Goal: Transaction & Acquisition: Purchase product/service

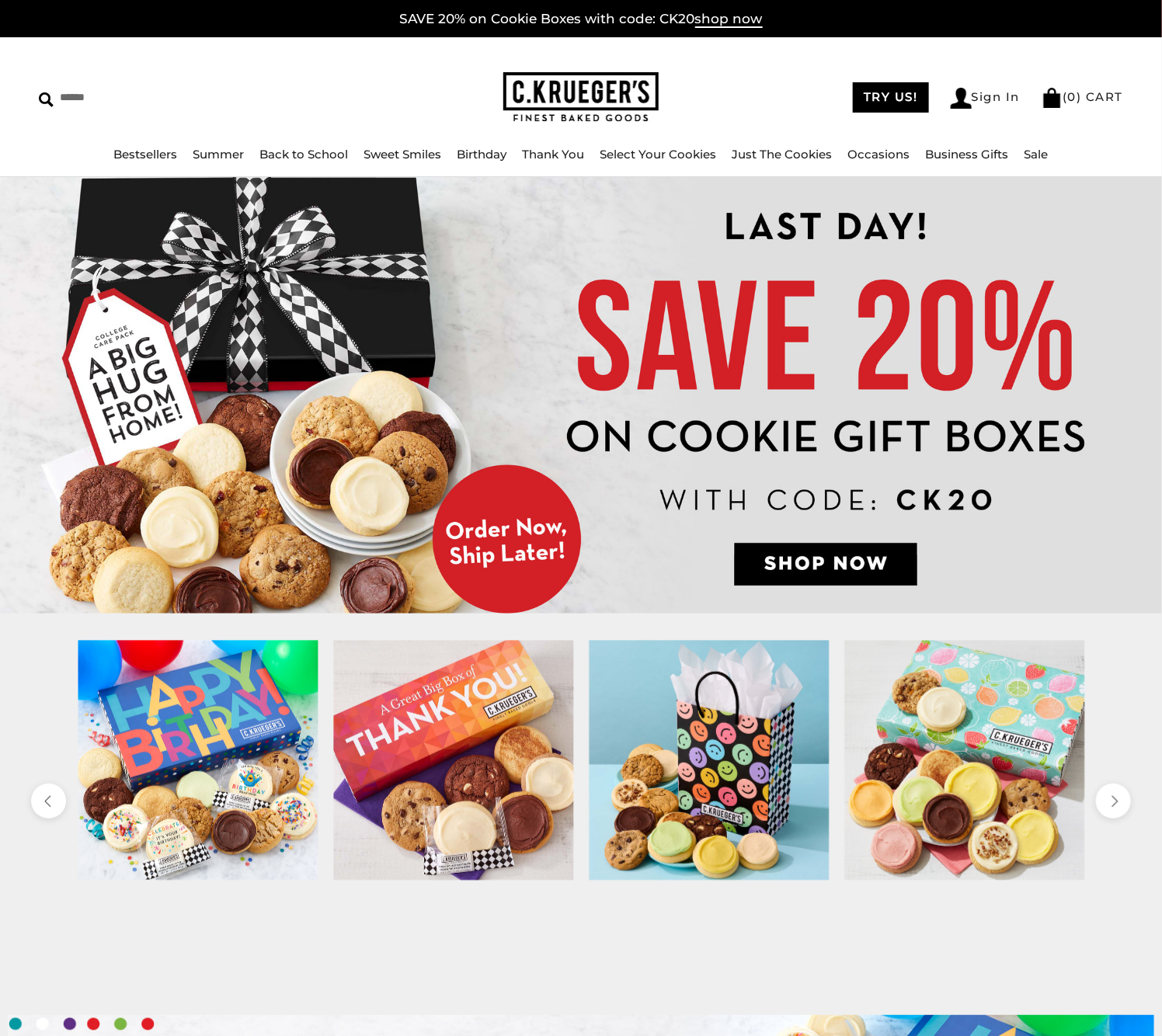
click at [886, 408] on img at bounding box center [581, 396] width 1162 height 437
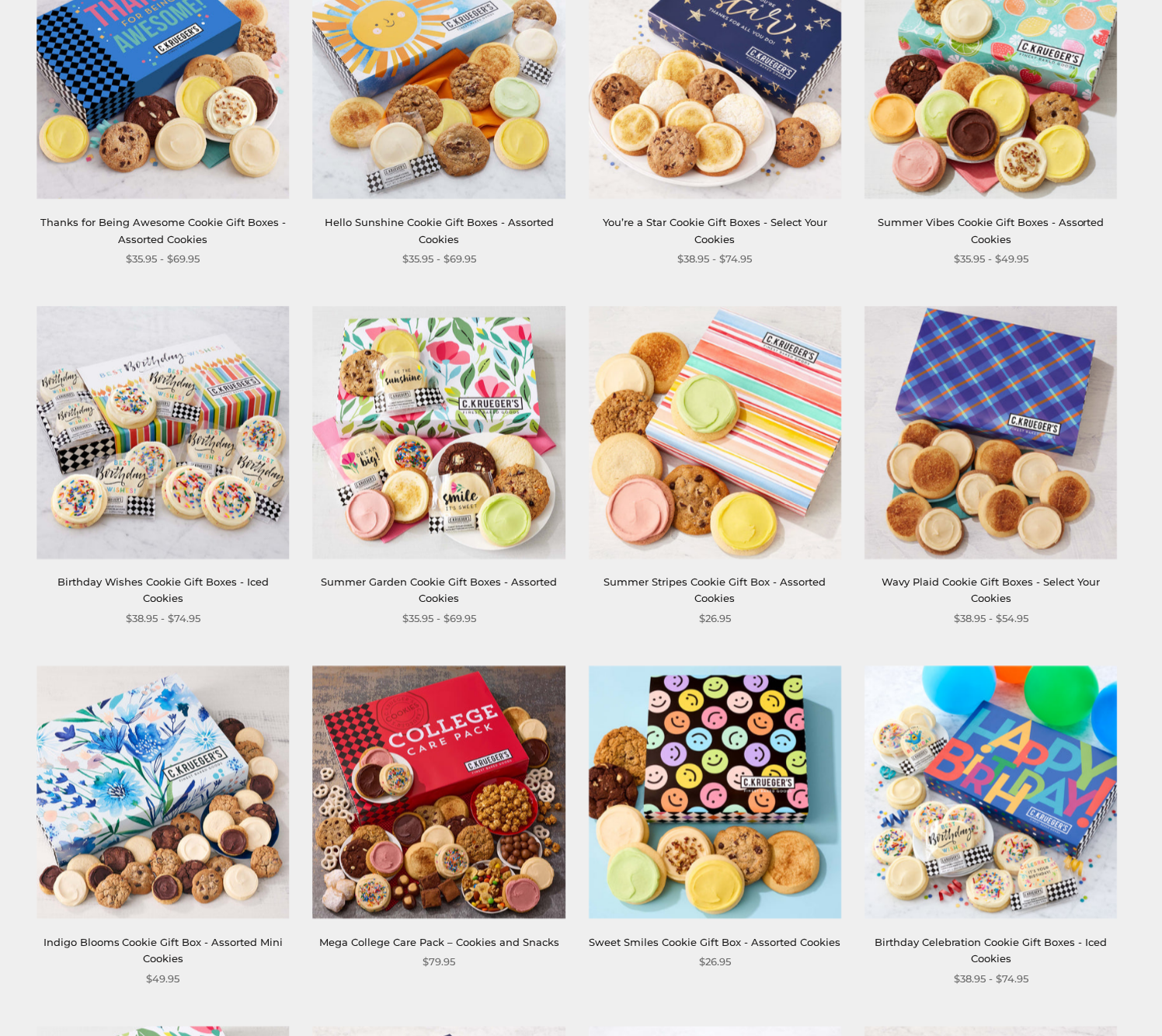
scroll to position [703, 0]
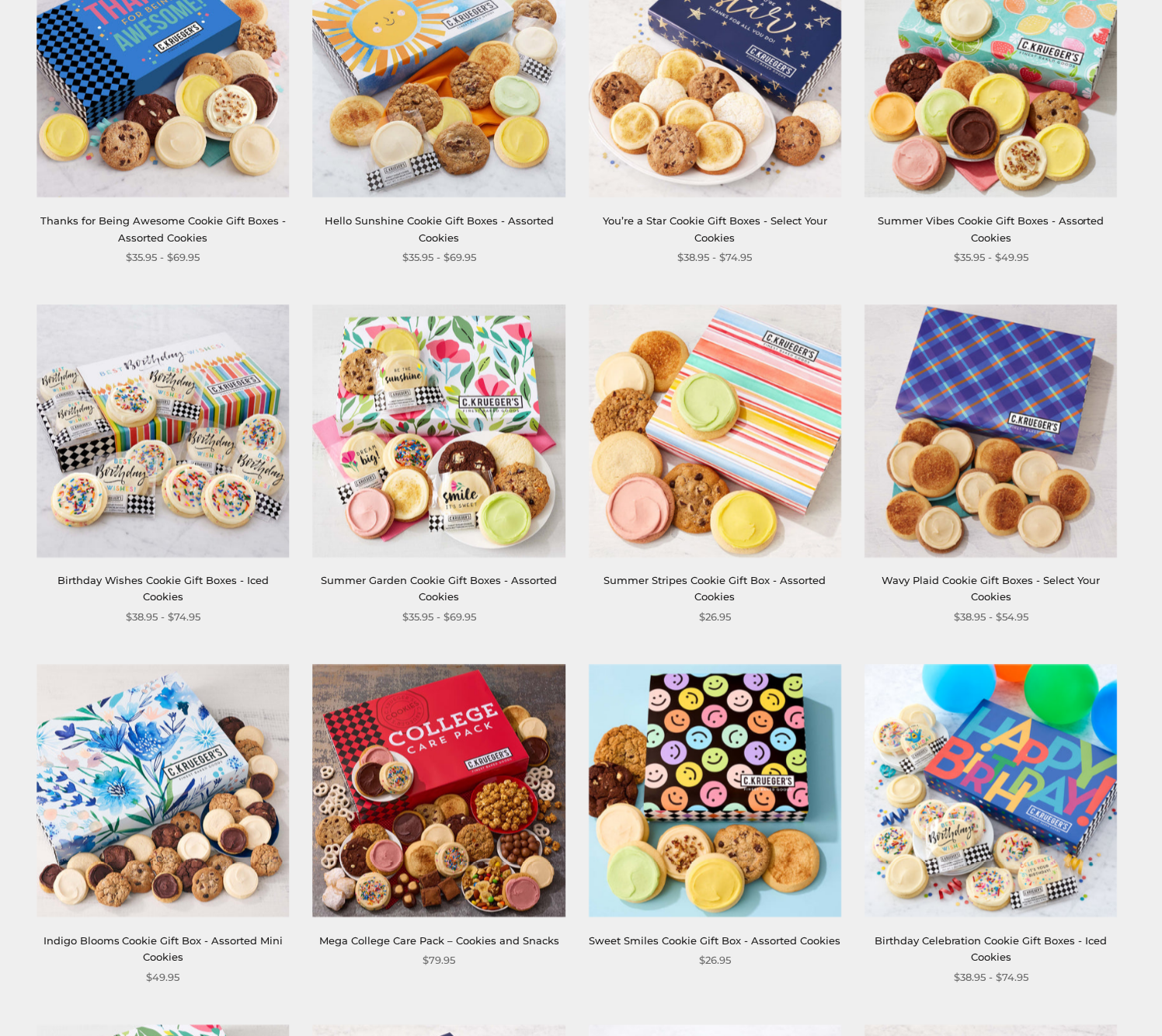
click at [477, 762] on img at bounding box center [439, 791] width 253 height 253
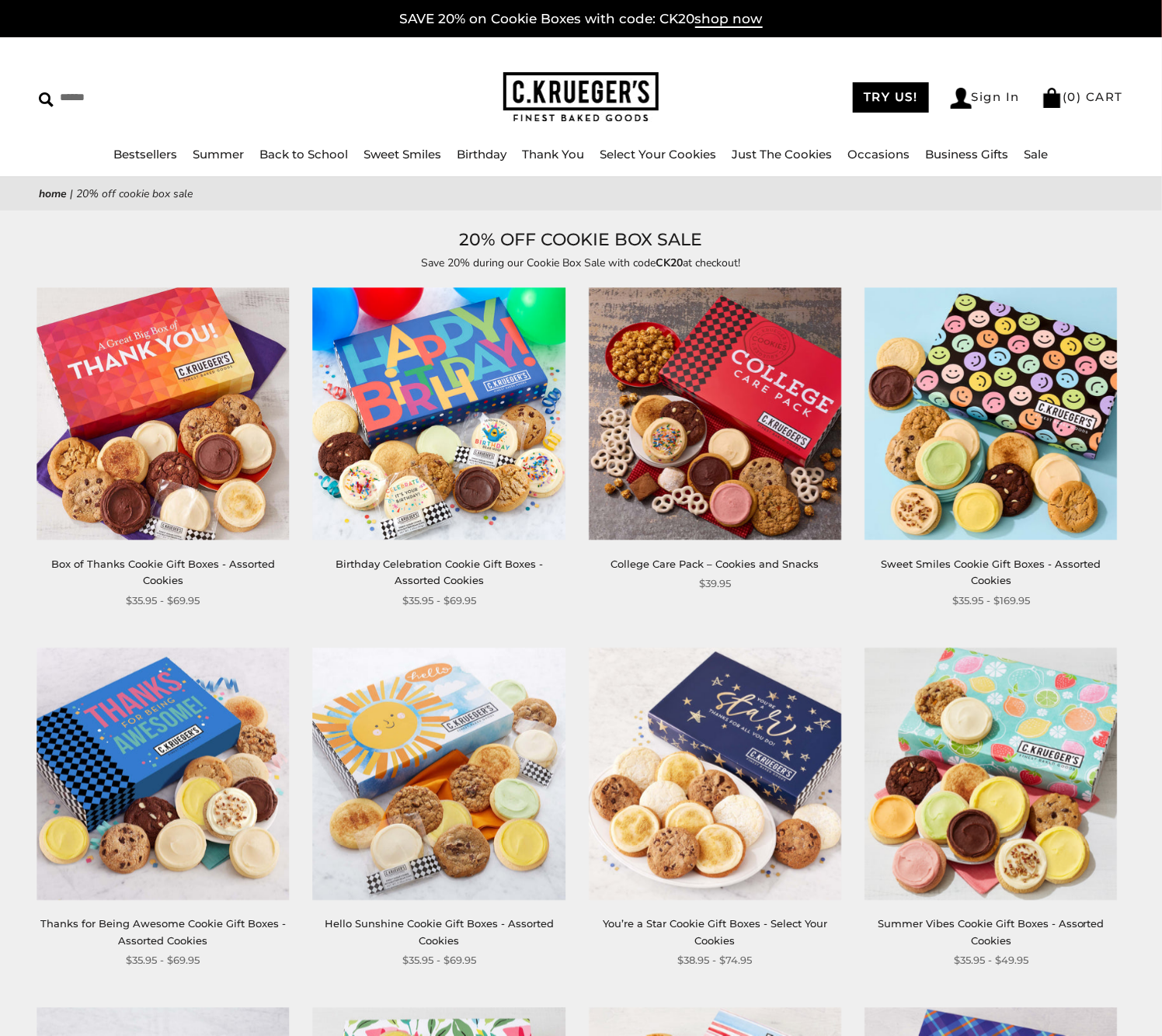
scroll to position [0, 0]
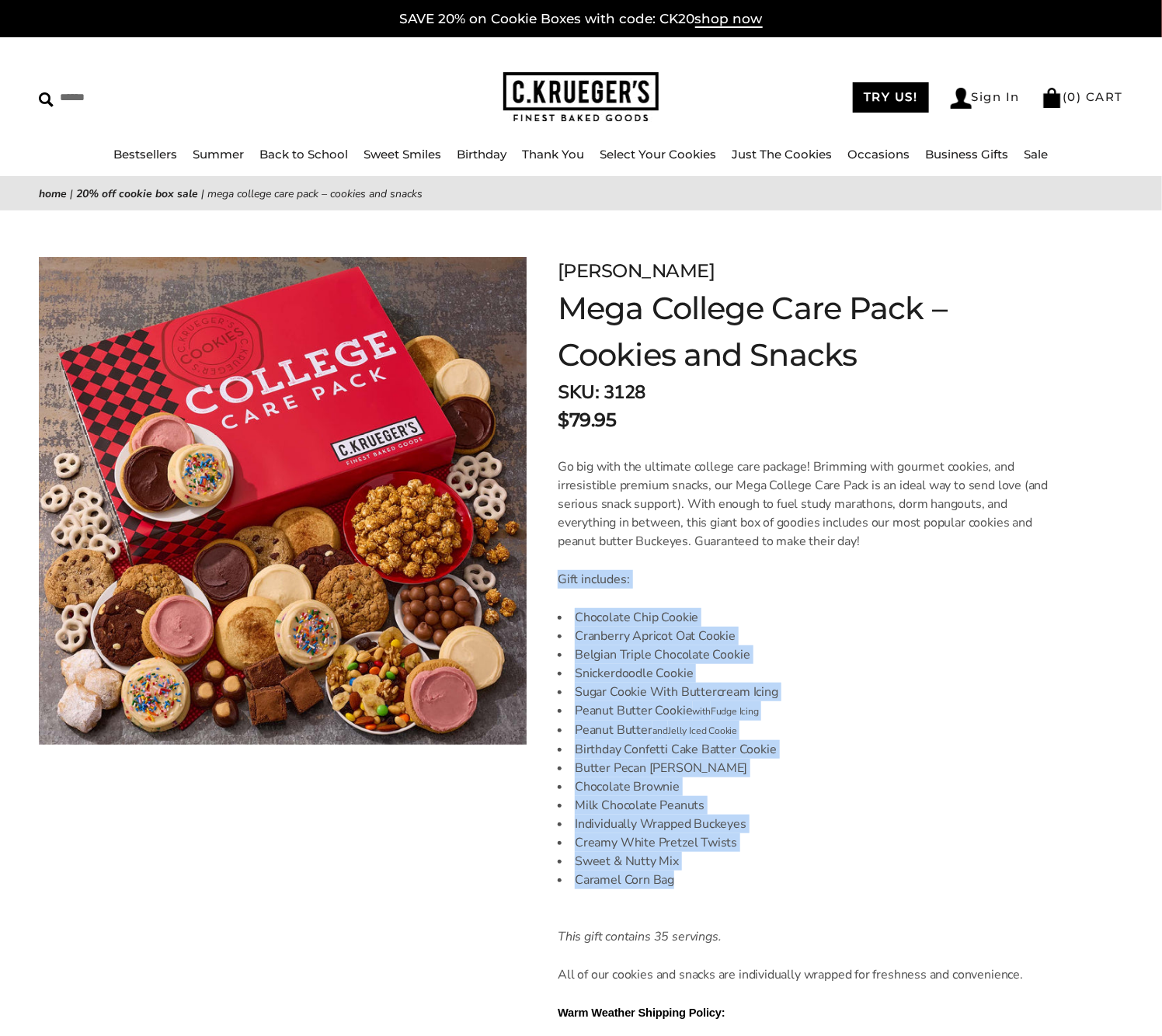
scroll to position [4, 0]
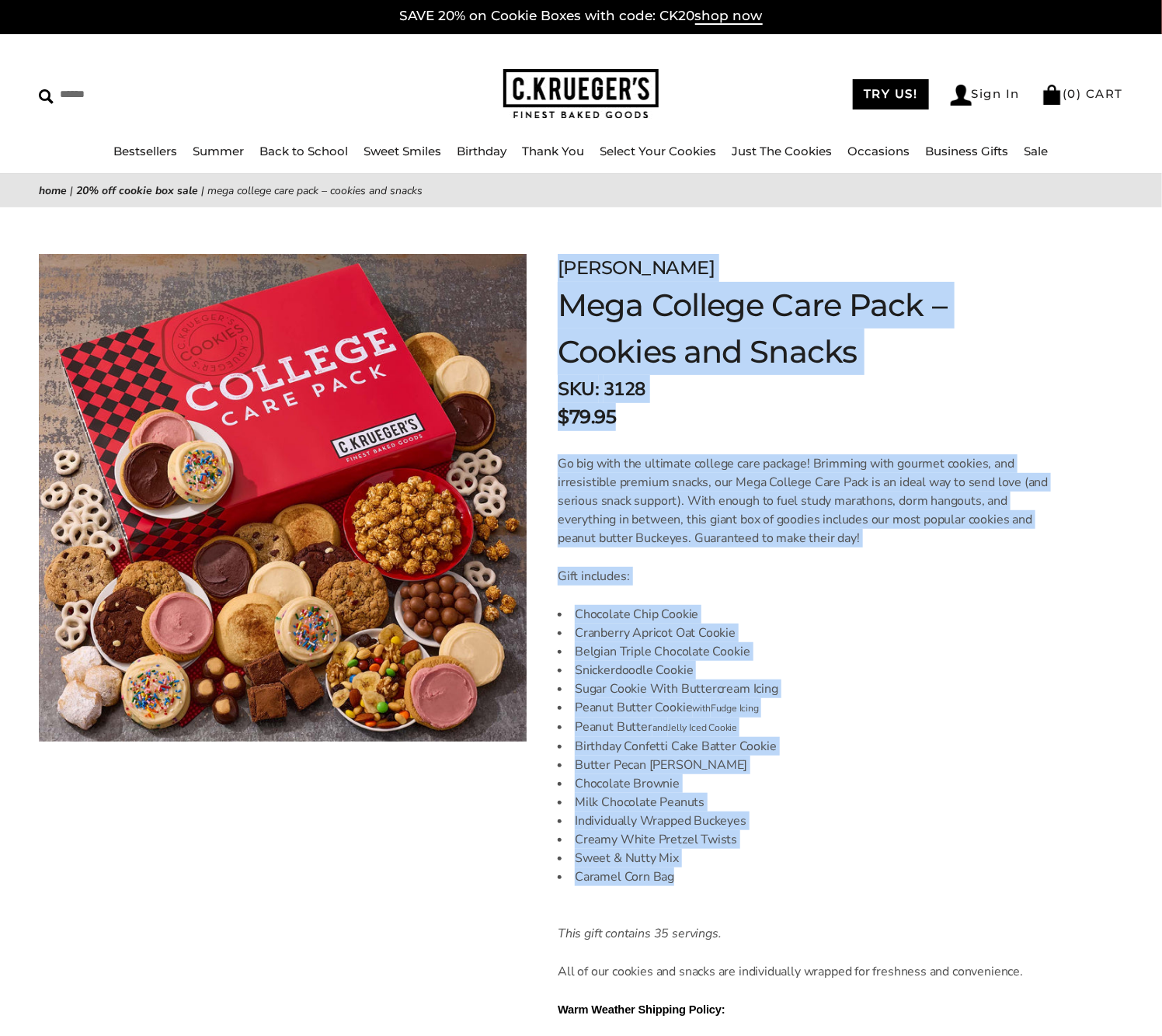
drag, startPoint x: 619, startPoint y: 751, endPoint x: 532, endPoint y: 263, distance: 495.7
click at [532, 266] on div "[PERSON_NAME] Mega College Care Pack – Cookies and Snacks SKU: 3128 $79.95 Go b…" at bounding box center [791, 837] width 531 height 1165
copy div "[PERSON_NAME] Mega College Care Pack – Cookies and Snacks SKU: 3128 $79.95 Go b…"
